Goal: Task Accomplishment & Management: Manage account settings

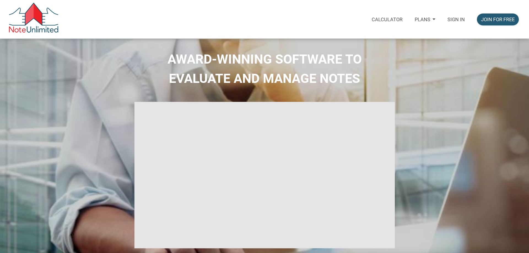
select select
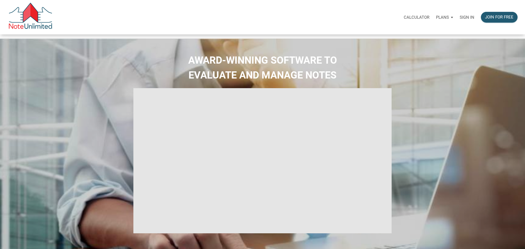
type input "Introduction to new features"
select select
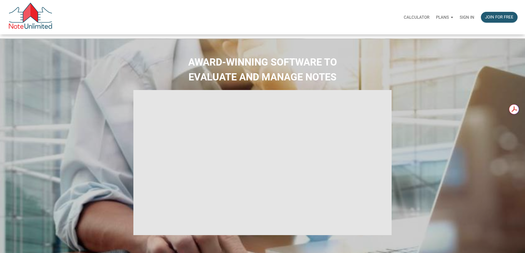
click at [459, 18] on p "Sign in" at bounding box center [466, 17] width 15 height 5
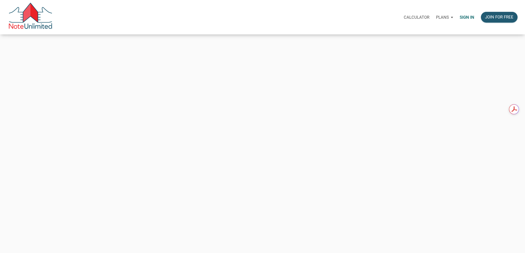
type input "[PERSON_NAME][EMAIL_ADDRESS][DOMAIN_NAME]"
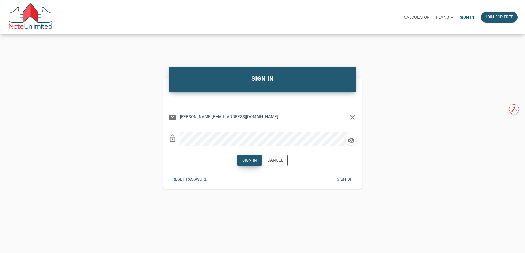
click at [247, 164] on div "Sign in" at bounding box center [249, 160] width 15 height 6
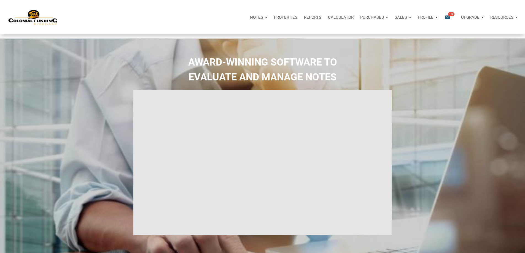
type input "Introduction to new features"
select select
click at [353, 19] on div "Purchases 5" at bounding box center [372, 17] width 38 height 17
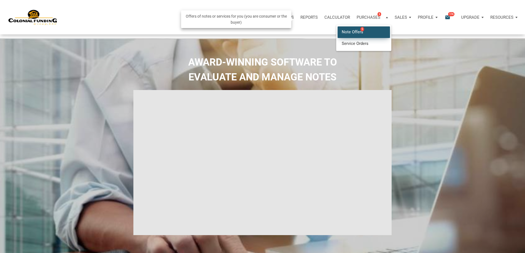
click at [337, 37] on link "Note Offers 5" at bounding box center [363, 31] width 52 height 11
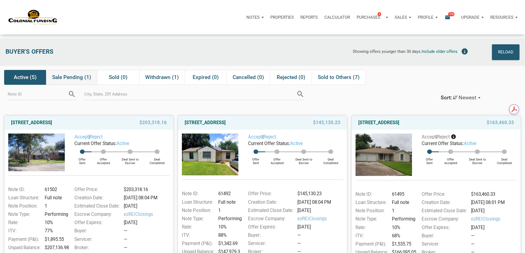
click at [74, 79] on span "Sale Pending (1)" at bounding box center [71, 77] width 39 height 7
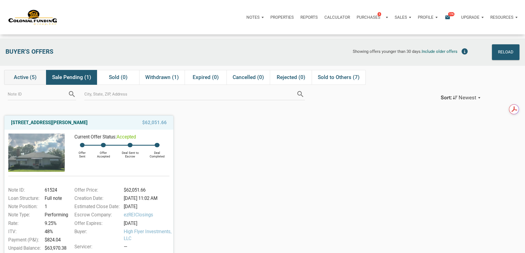
click at [24, 79] on span "Active (5)" at bounding box center [25, 77] width 23 height 7
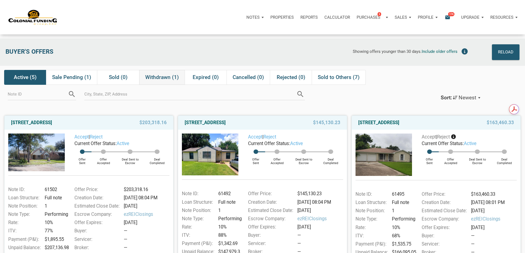
click at [162, 79] on span "Withdrawn (1)" at bounding box center [162, 77] width 34 height 7
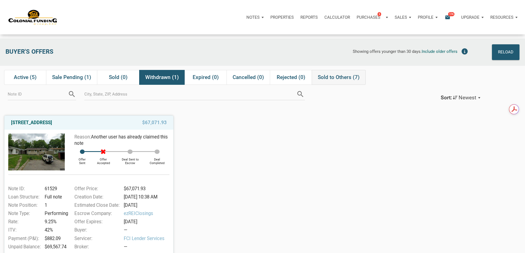
click at [341, 78] on span "Sold to Others (7)" at bounding box center [339, 77] width 42 height 7
